Goal: Use online tool/utility: Utilize a website feature to perform a specific function

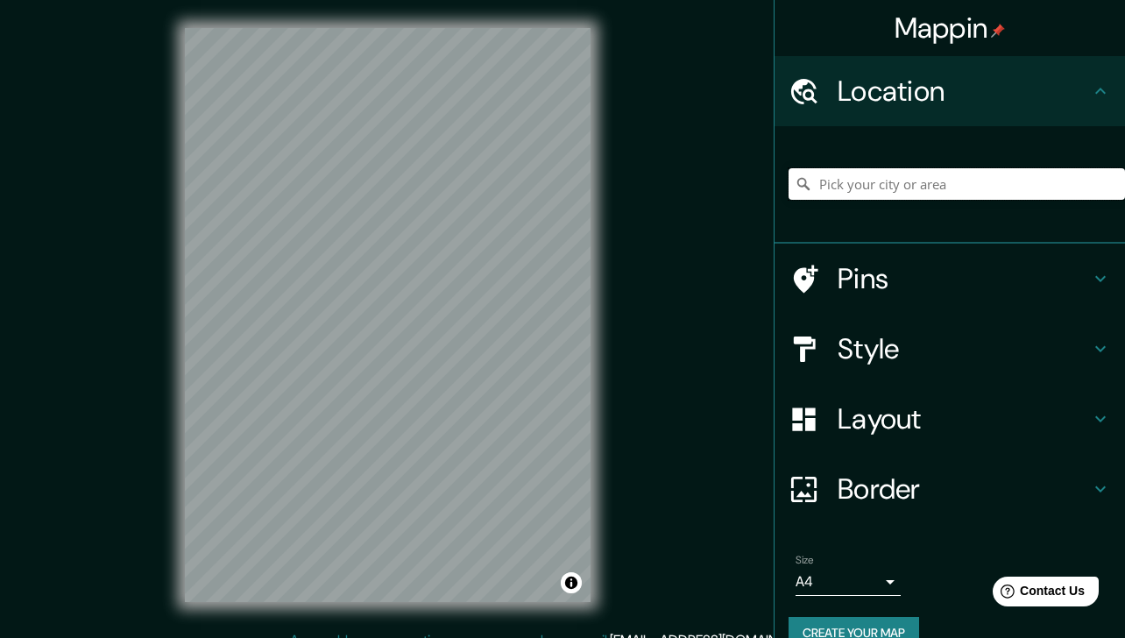
click at [902, 182] on input "Pick your city or area" at bounding box center [956, 184] width 336 height 32
paste input "[STREET_ADDRESS]"
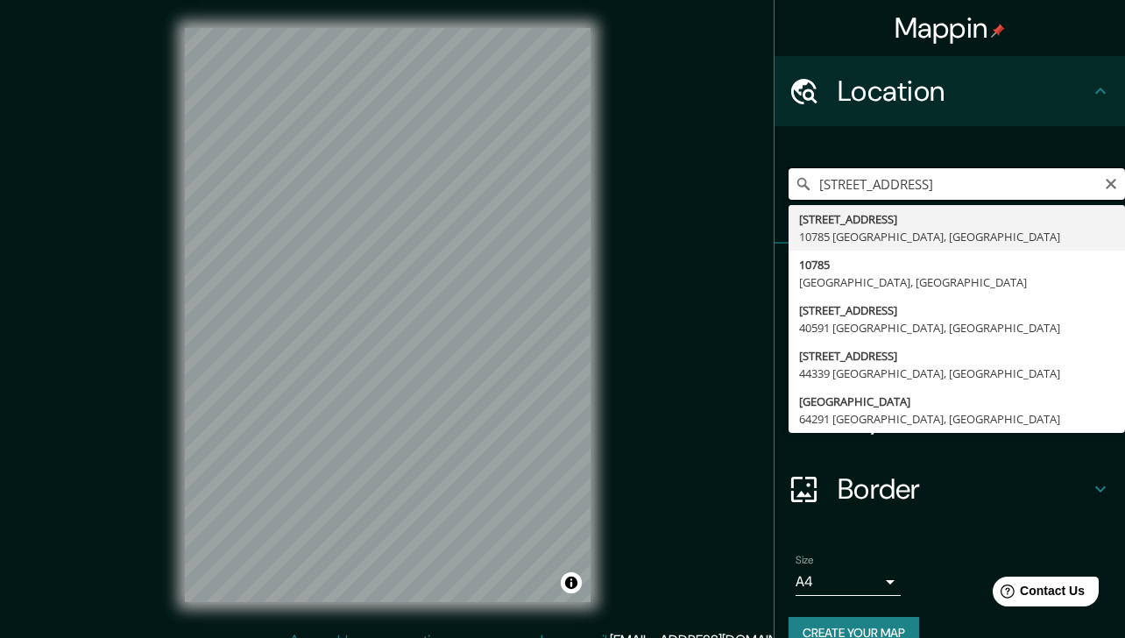
type input "[STREET_ADDRESS]"
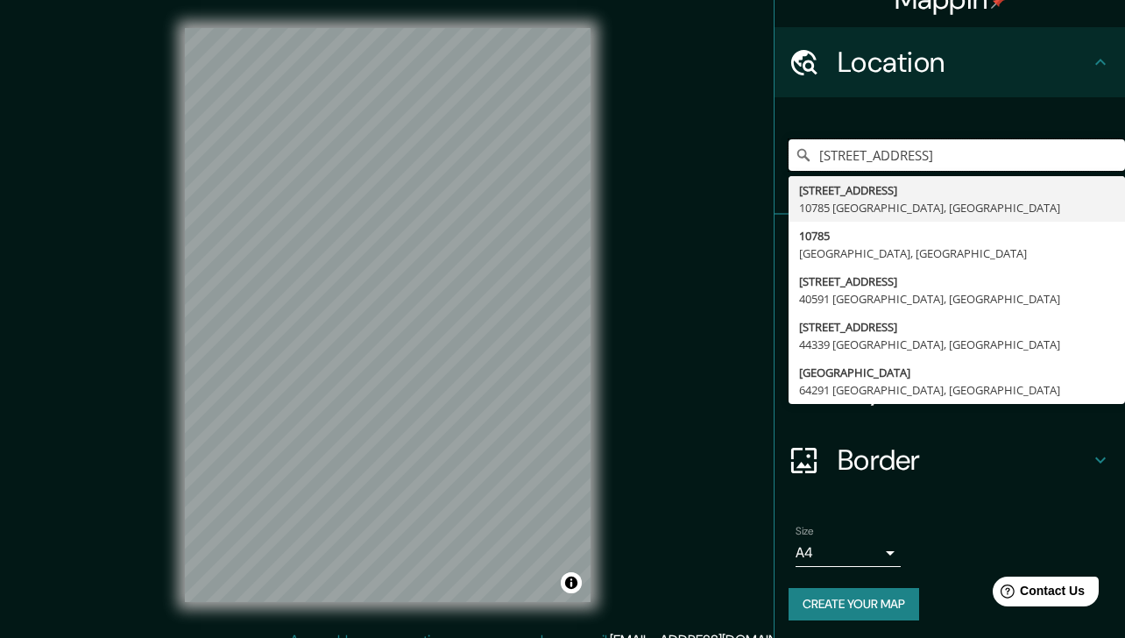
scroll to position [27, 0]
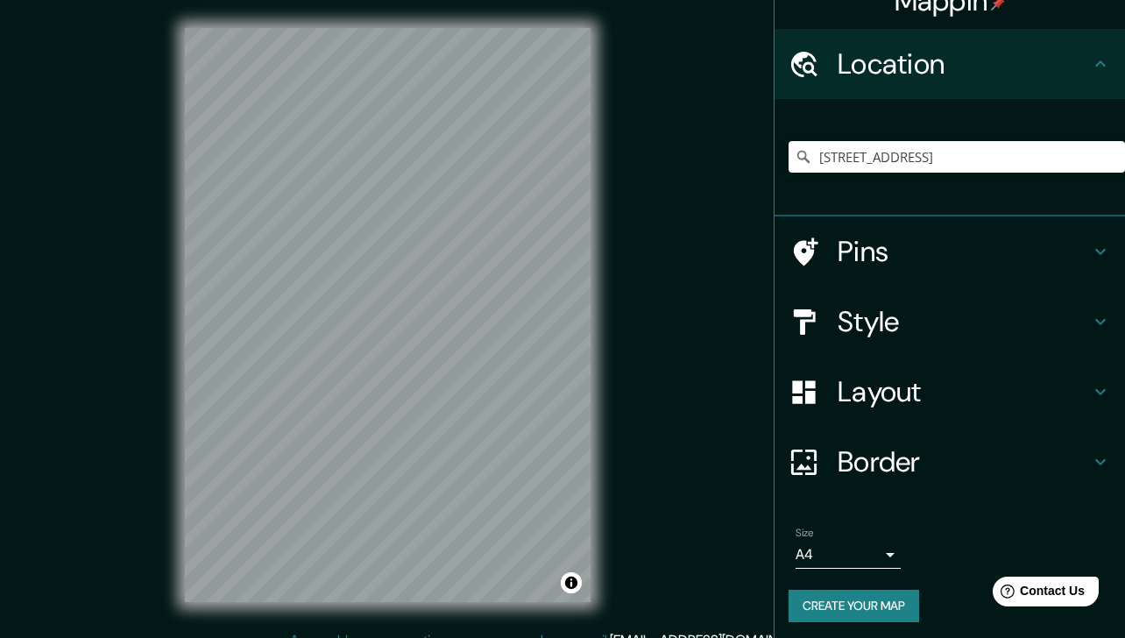
click at [1046, 117] on div "[STREET_ADDRESS] [STREET_ADDRESS][GEOGRAPHIC_DATA], [GEOGRAPHIC_DATA] [STREET_A…" at bounding box center [956, 157] width 336 height 88
click at [814, 251] on icon at bounding box center [803, 252] width 31 height 31
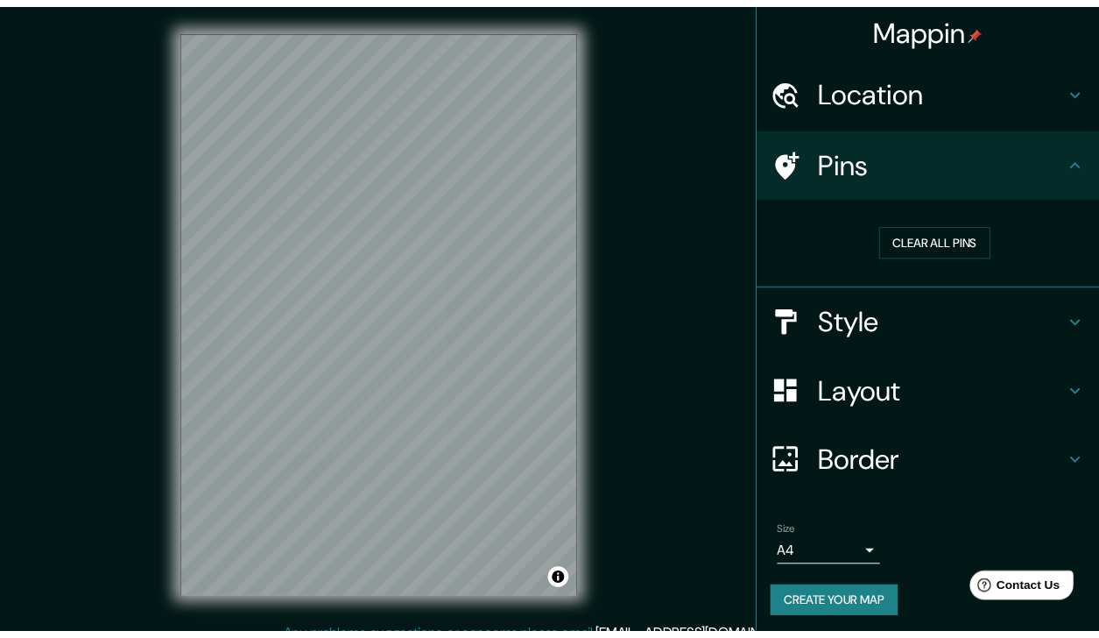
scroll to position [1, 0]
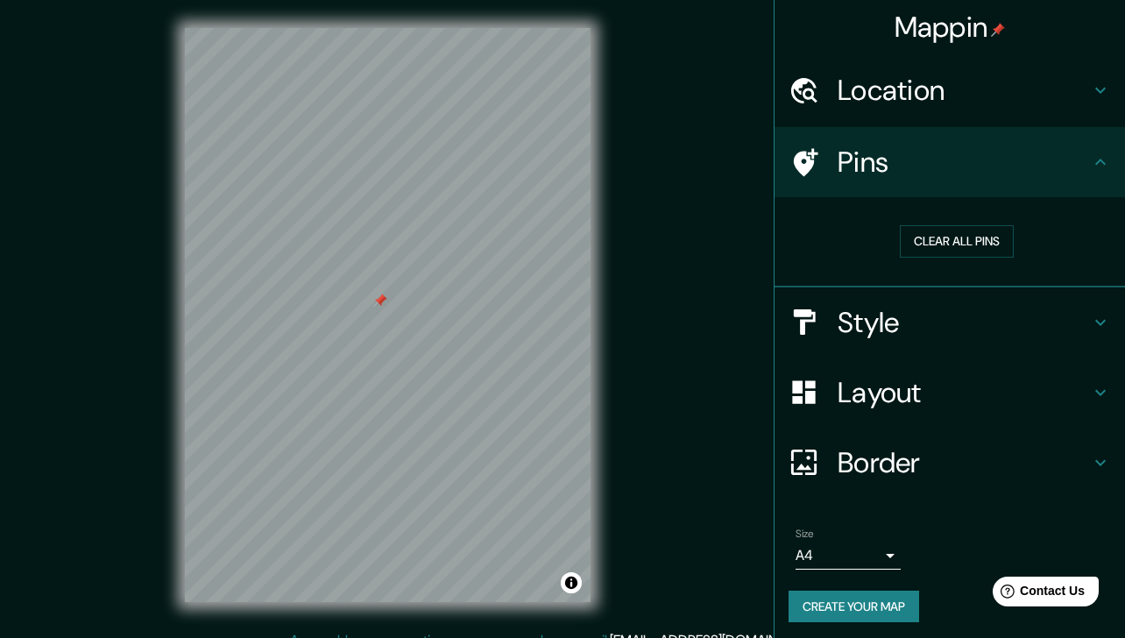
click at [878, 310] on h4 "Style" at bounding box center [963, 322] width 252 height 35
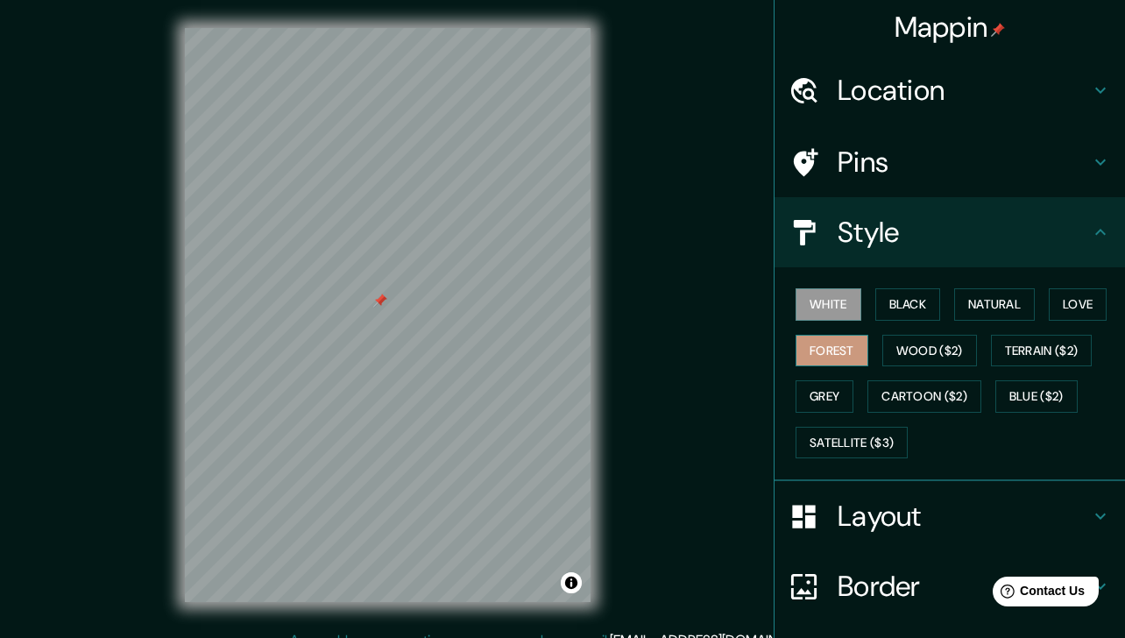
click at [844, 343] on button "Forest" at bounding box center [831, 351] width 73 height 32
click at [824, 395] on button "Grey" at bounding box center [824, 396] width 58 height 32
click at [826, 304] on button "White" at bounding box center [828, 304] width 66 height 32
click at [888, 304] on button "Black" at bounding box center [908, 304] width 66 height 32
click at [828, 306] on button "White" at bounding box center [828, 304] width 66 height 32
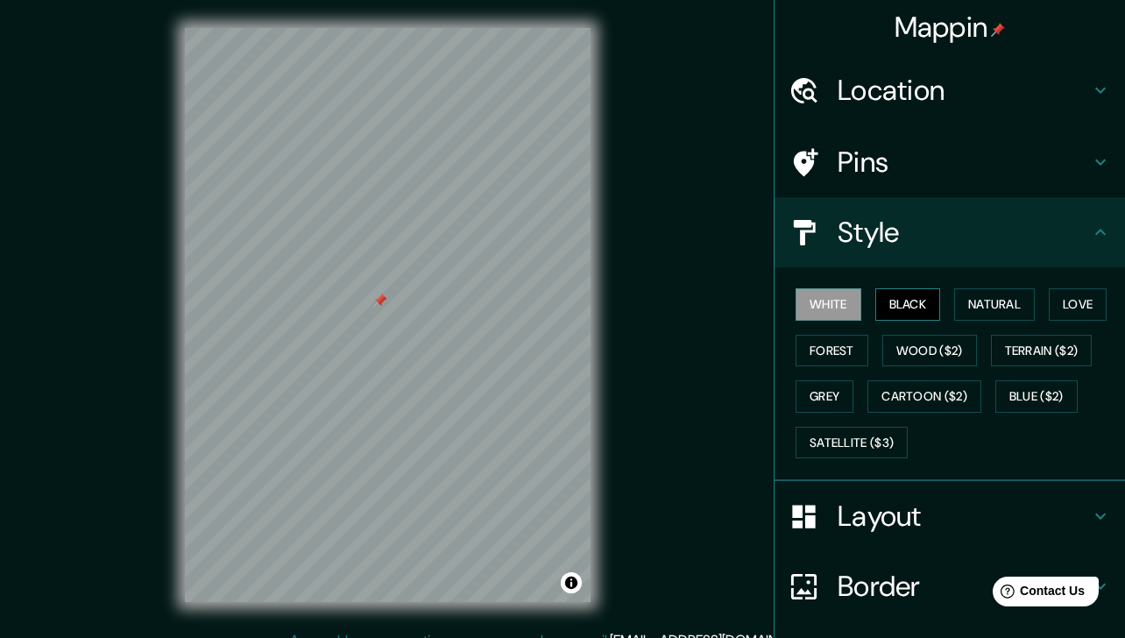
click at [900, 307] on button "Black" at bounding box center [908, 304] width 66 height 32
click at [836, 304] on button "White" at bounding box center [828, 304] width 66 height 32
